Goal: Information Seeking & Learning: Learn about a topic

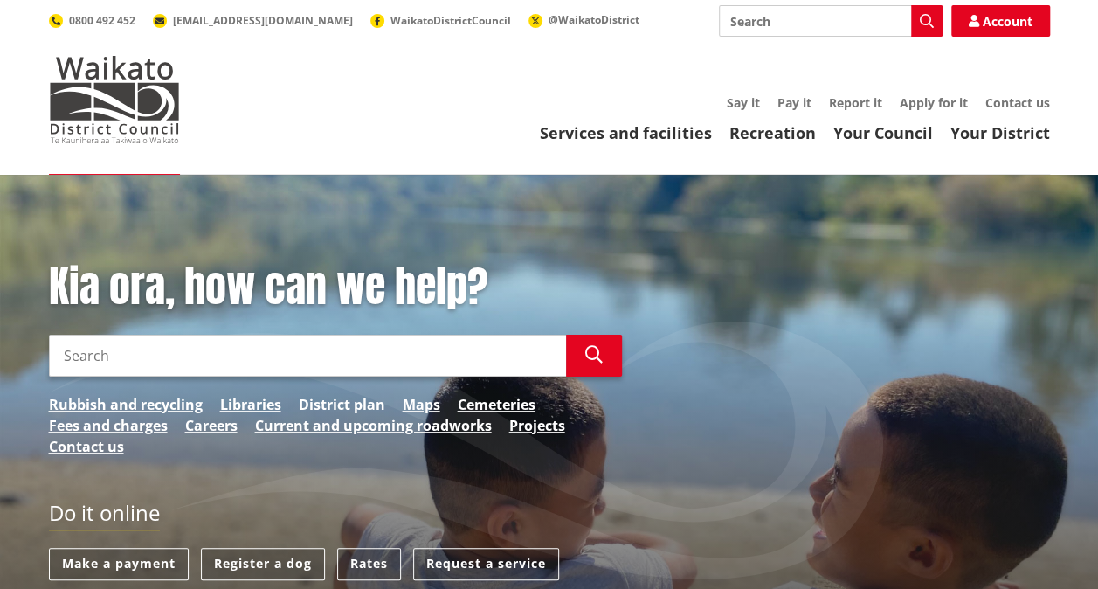
click at [347, 400] on link "District plan" at bounding box center [342, 404] width 87 height 21
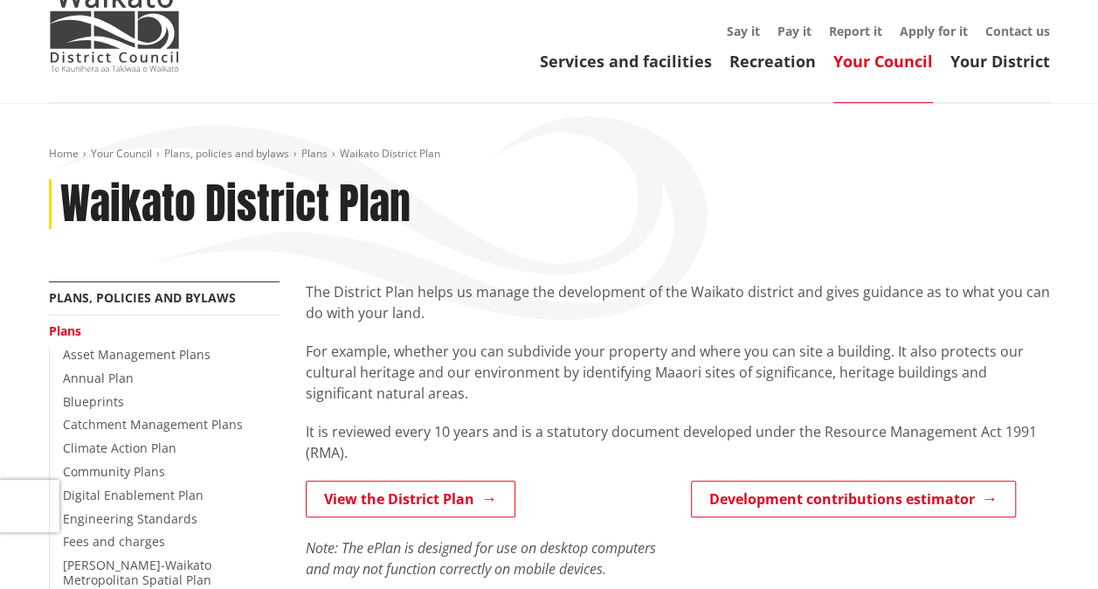
scroll to position [262, 0]
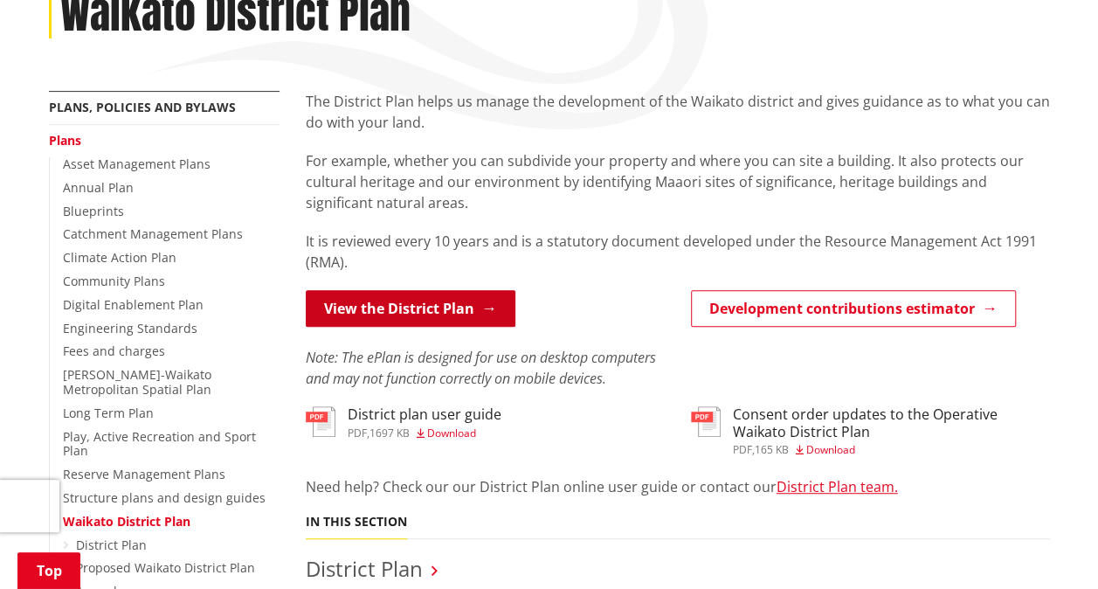
click at [437, 308] on link "View the District Plan" at bounding box center [411, 308] width 210 height 37
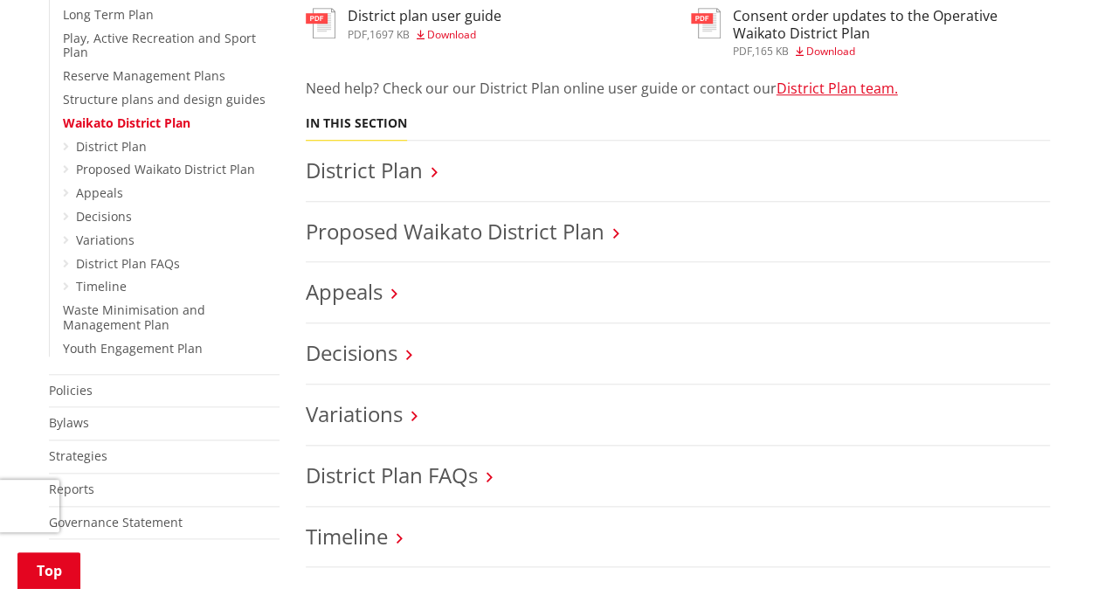
scroll to position [699, 0]
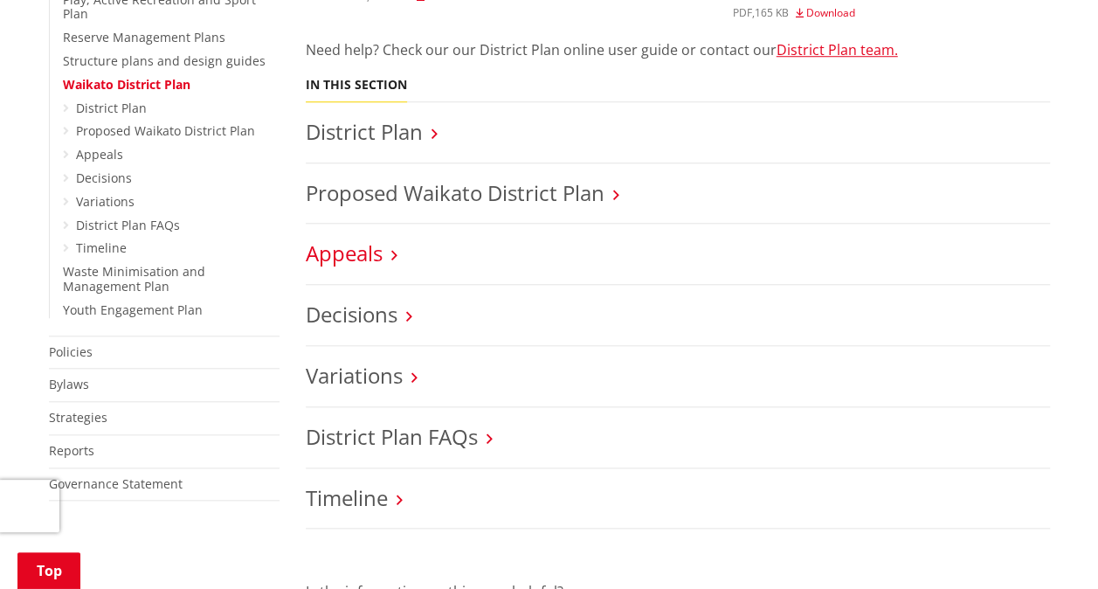
click at [327, 256] on link "Appeals" at bounding box center [344, 253] width 77 height 29
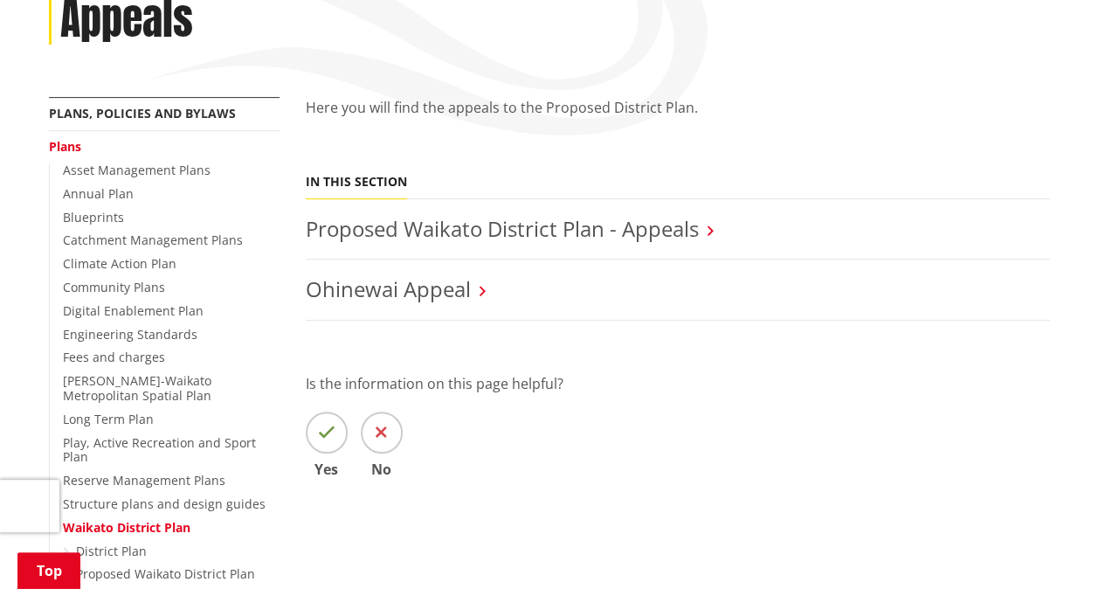
scroll to position [262, 0]
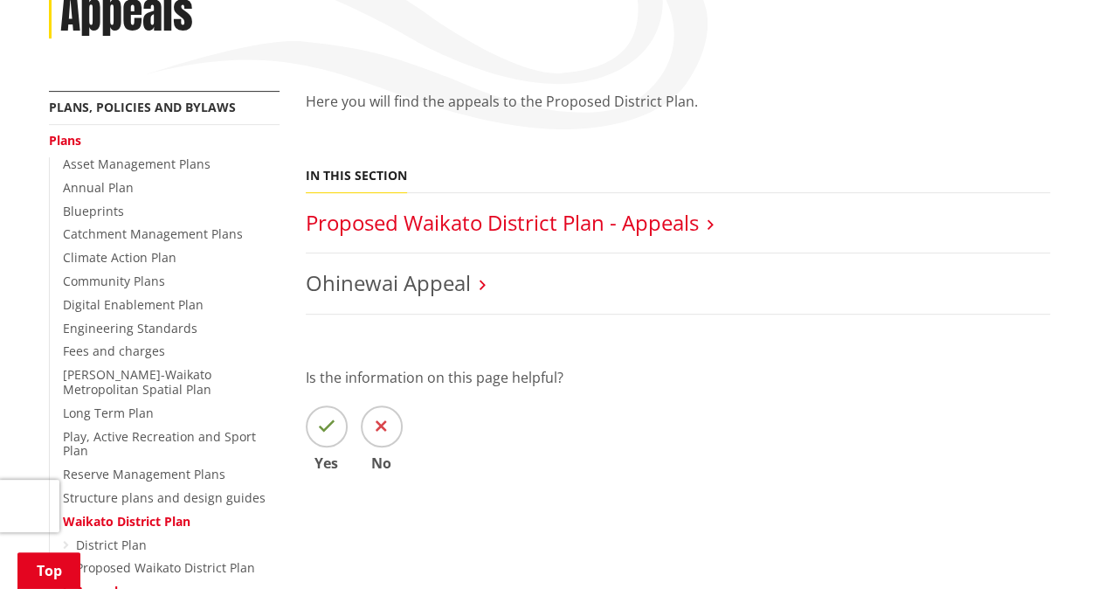
click at [614, 217] on link "Proposed Waikato District Plan - Appeals" at bounding box center [502, 222] width 393 height 29
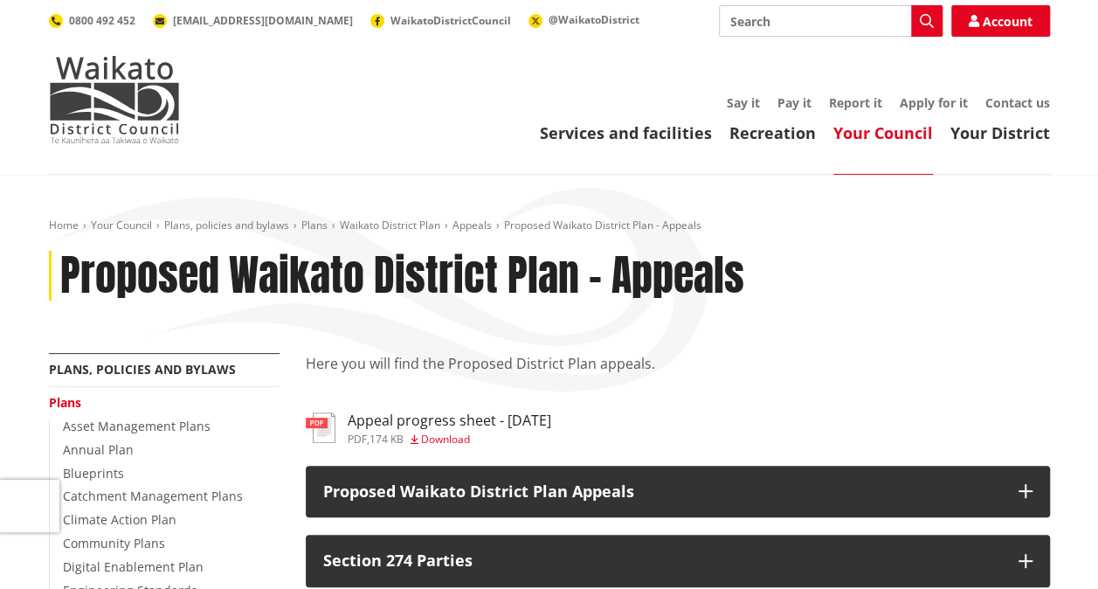
scroll to position [262, 0]
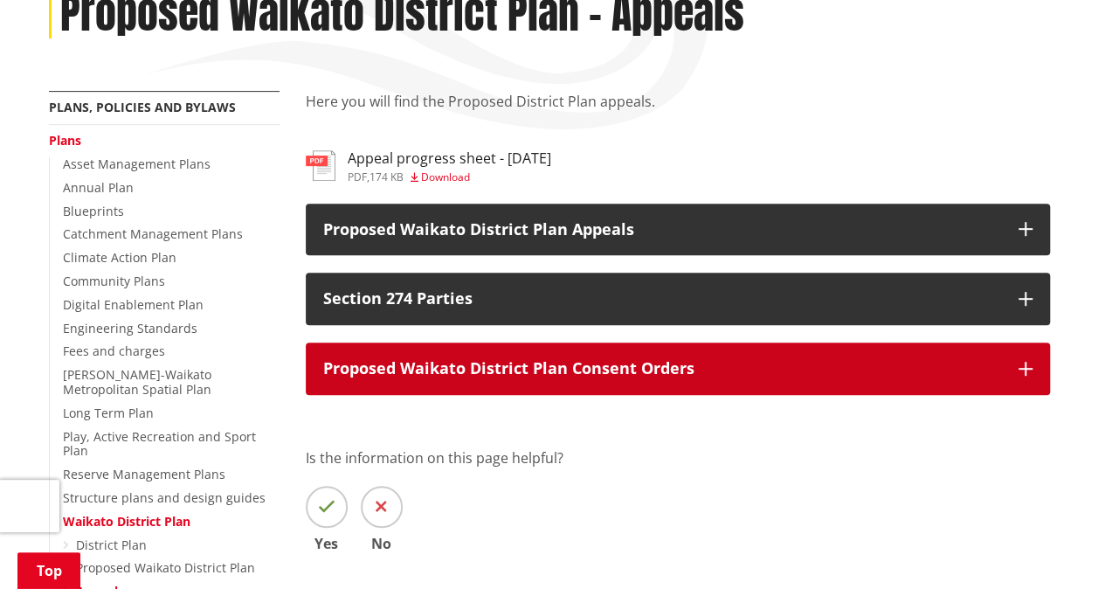
click at [1026, 373] on icon "button" at bounding box center [1026, 369] width 14 height 14
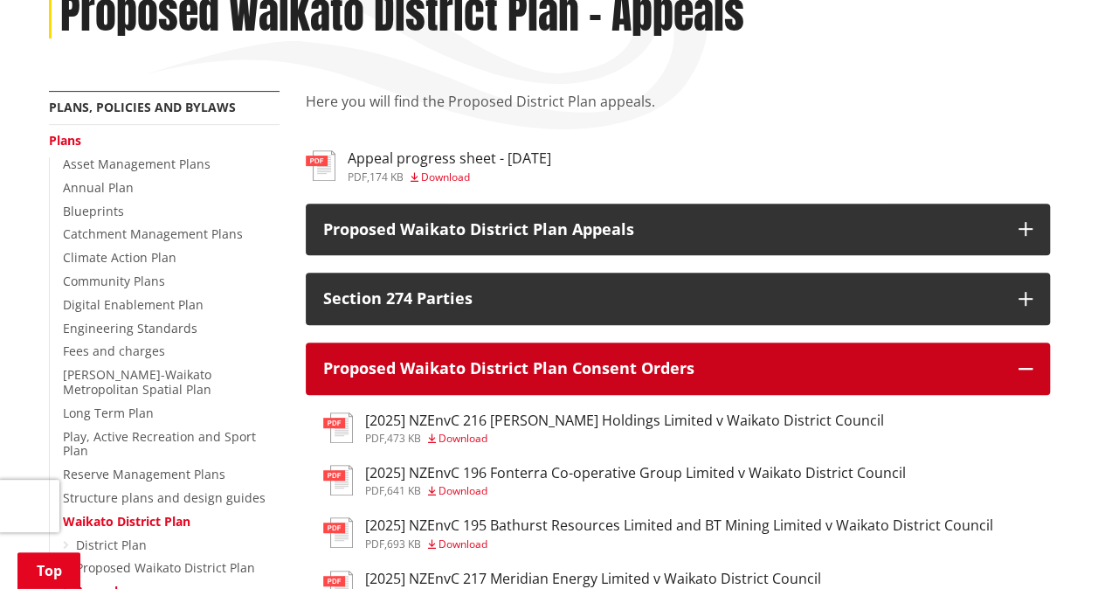
click at [1022, 370] on icon "button" at bounding box center [1026, 369] width 14 height 14
